Goal: Task Accomplishment & Management: Manage account settings

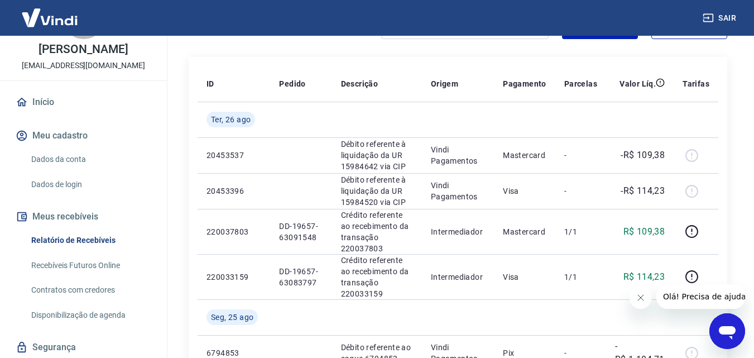
scroll to position [97, 0]
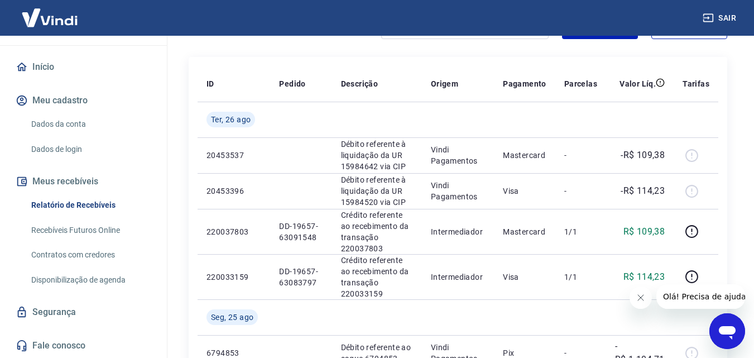
click at [74, 226] on link "Recebíveis Futuros Online" at bounding box center [90, 230] width 127 height 23
click at [49, 208] on link "Relatório de Recebíveis" at bounding box center [90, 205] width 127 height 23
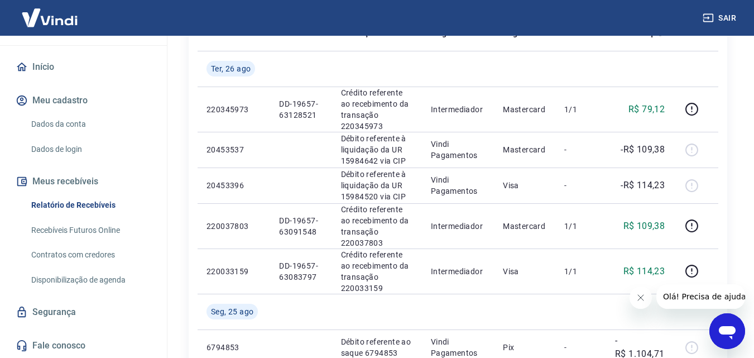
scroll to position [177, 0]
click at [698, 110] on icon "button" at bounding box center [692, 109] width 13 height 13
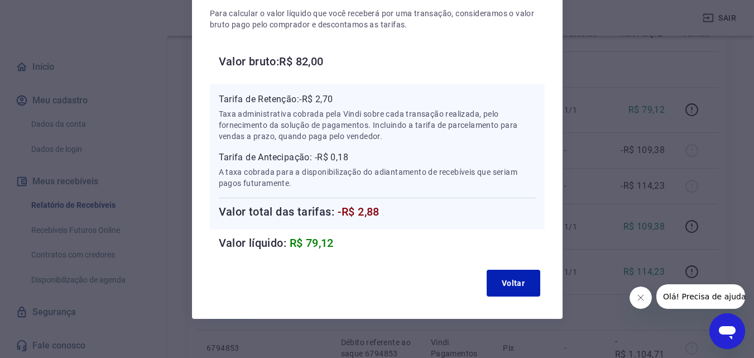
scroll to position [123, 0]
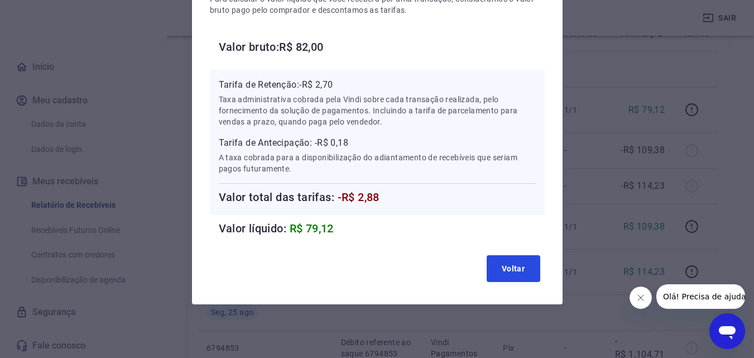
click at [506, 266] on button "Voltar" at bounding box center [514, 268] width 54 height 27
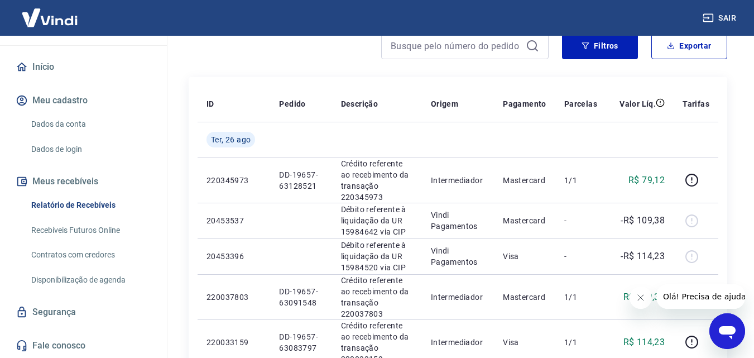
scroll to position [141, 0]
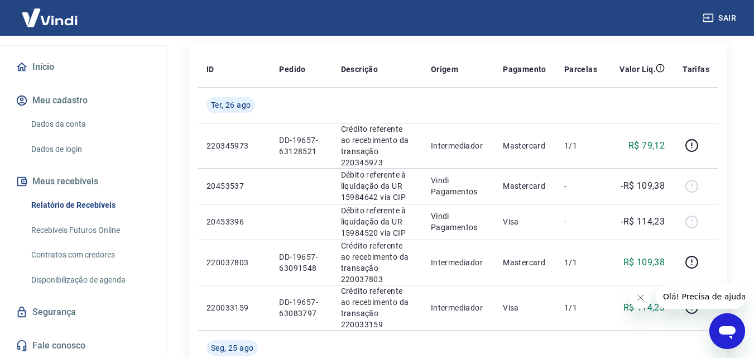
click at [301, 141] on p "DD-19657-63128521" at bounding box center [301, 146] width 44 height 22
